Goal: Register for event/course

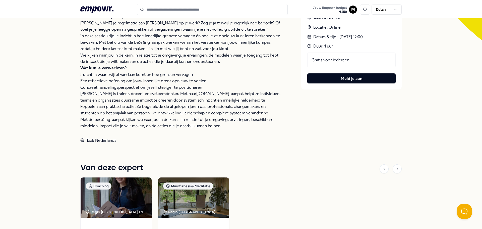
scroll to position [126, 0]
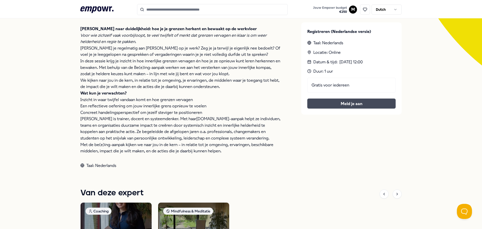
click at [356, 105] on button "Meld je aan" at bounding box center [351, 103] width 88 height 10
click at [342, 105] on div "Gratis voor iedereen Meld je aan" at bounding box center [351, 93] width 88 height 31
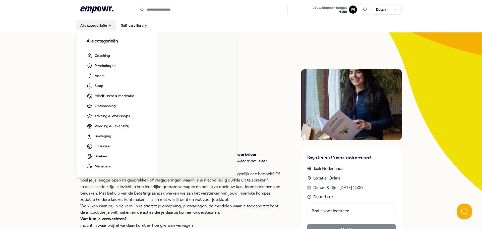
click at [90, 25] on button "Alle categorieën" at bounding box center [96, 25] width 40 height 10
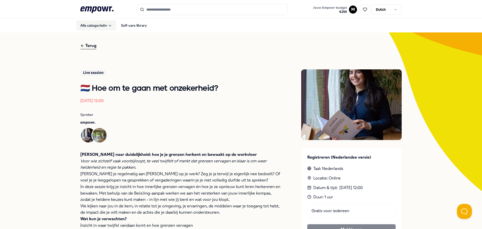
click at [90, 25] on button "Alle categorieën" at bounding box center [96, 25] width 40 height 10
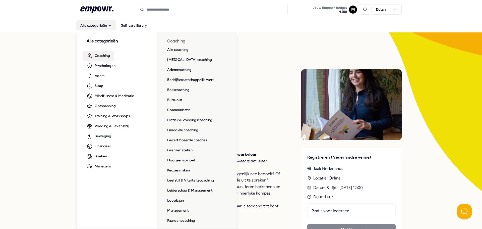
click at [95, 57] on span "Coaching" at bounding box center [102, 56] width 15 height 6
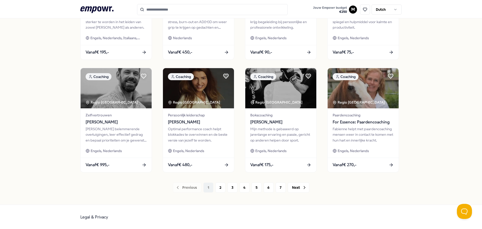
scroll to position [220, 0]
